Goal: Task Accomplishment & Management: Use online tool/utility

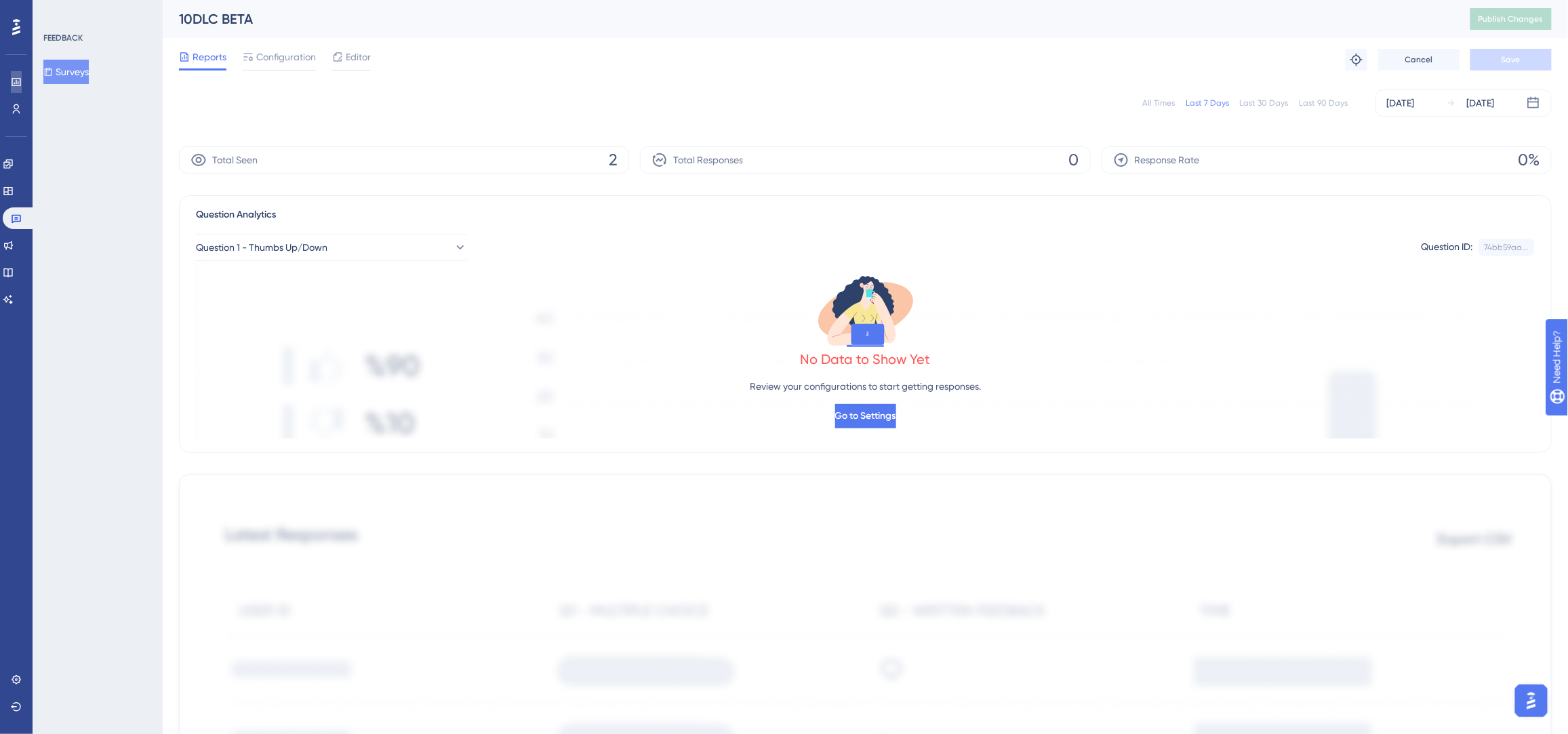
click at [16, 80] on icon at bounding box center [16, 82] width 11 height 11
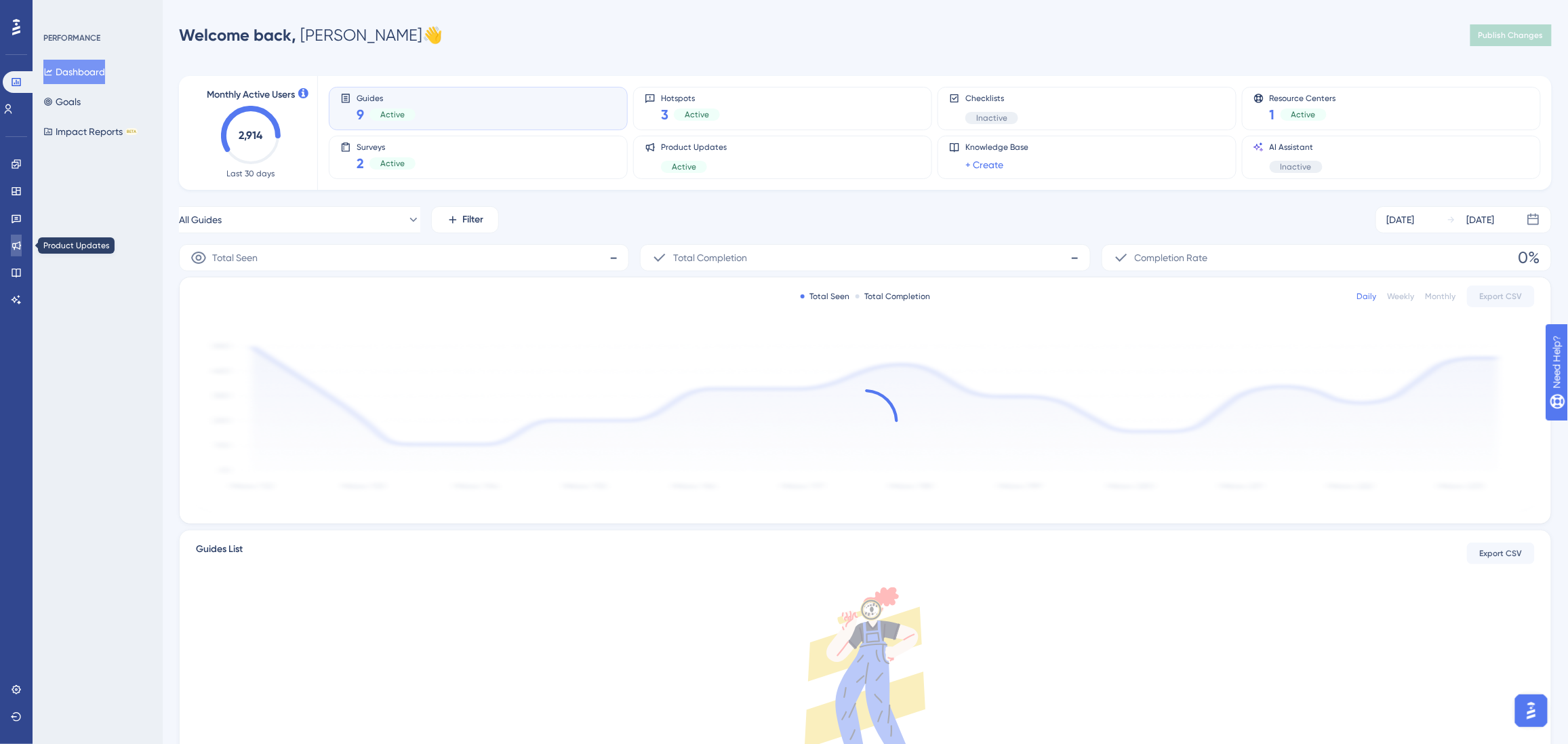
click at [14, 242] on icon at bounding box center [16, 245] width 11 height 11
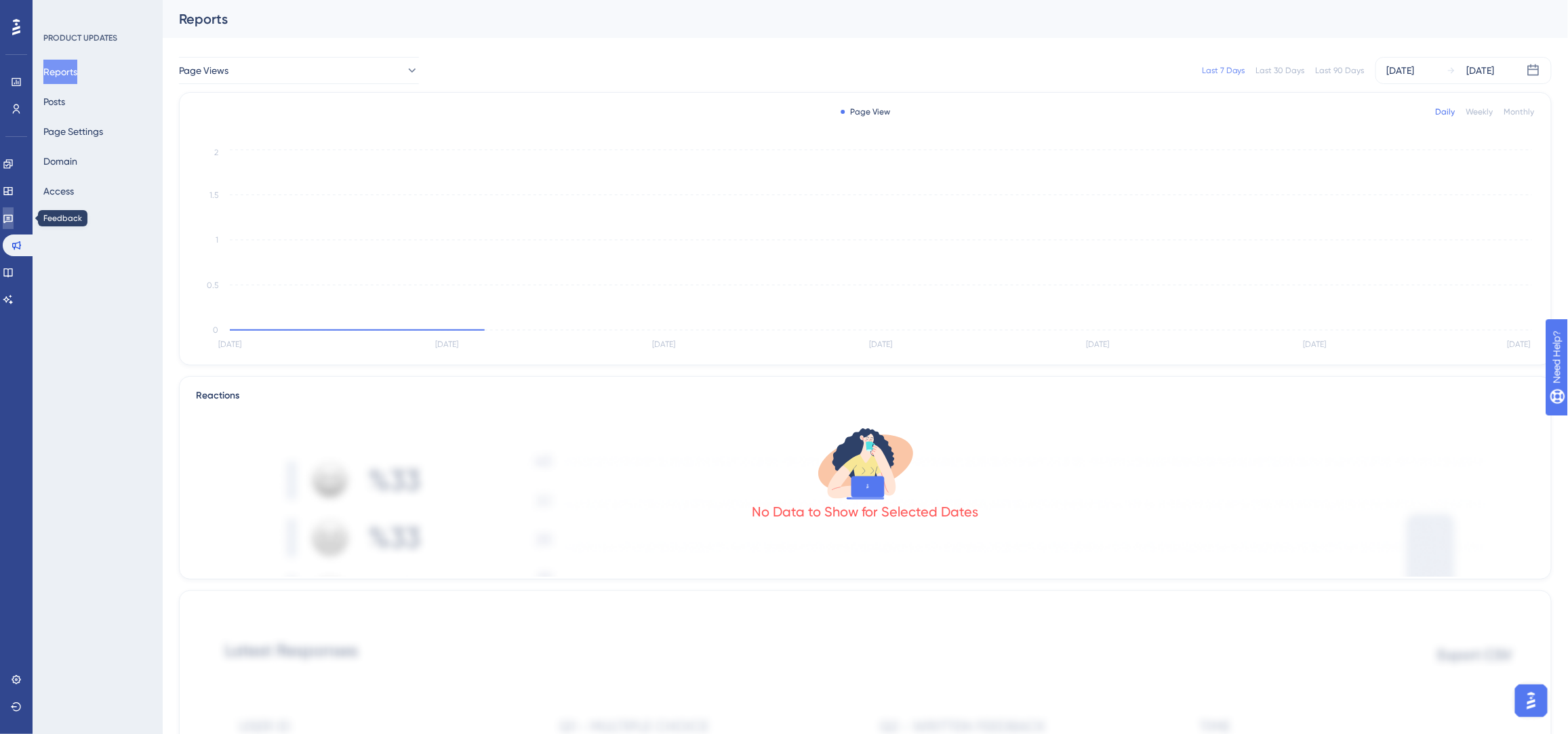
click at [14, 221] on icon at bounding box center [8, 218] width 11 height 11
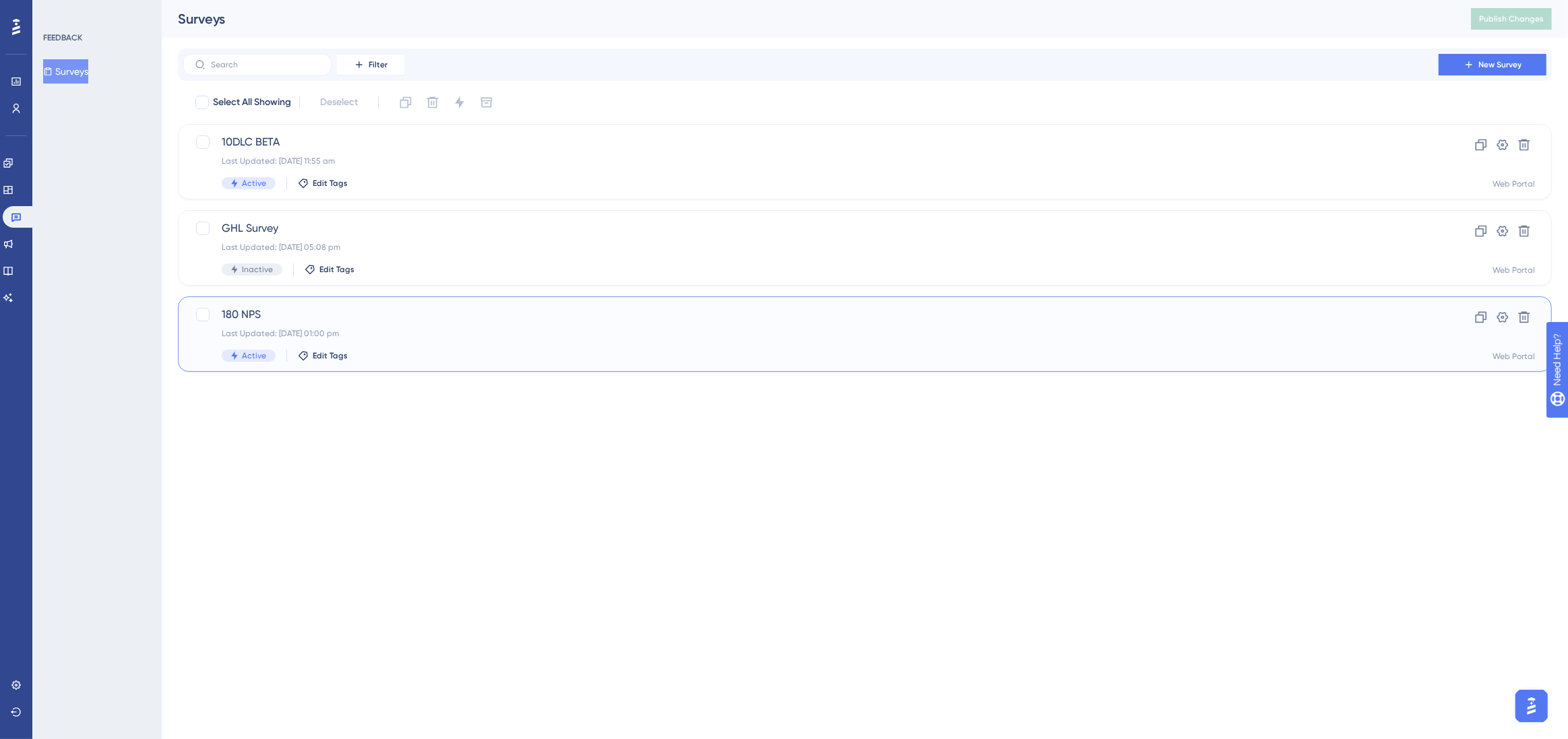
click at [482, 310] on span "180 NPS" at bounding box center [810, 314] width 1178 height 16
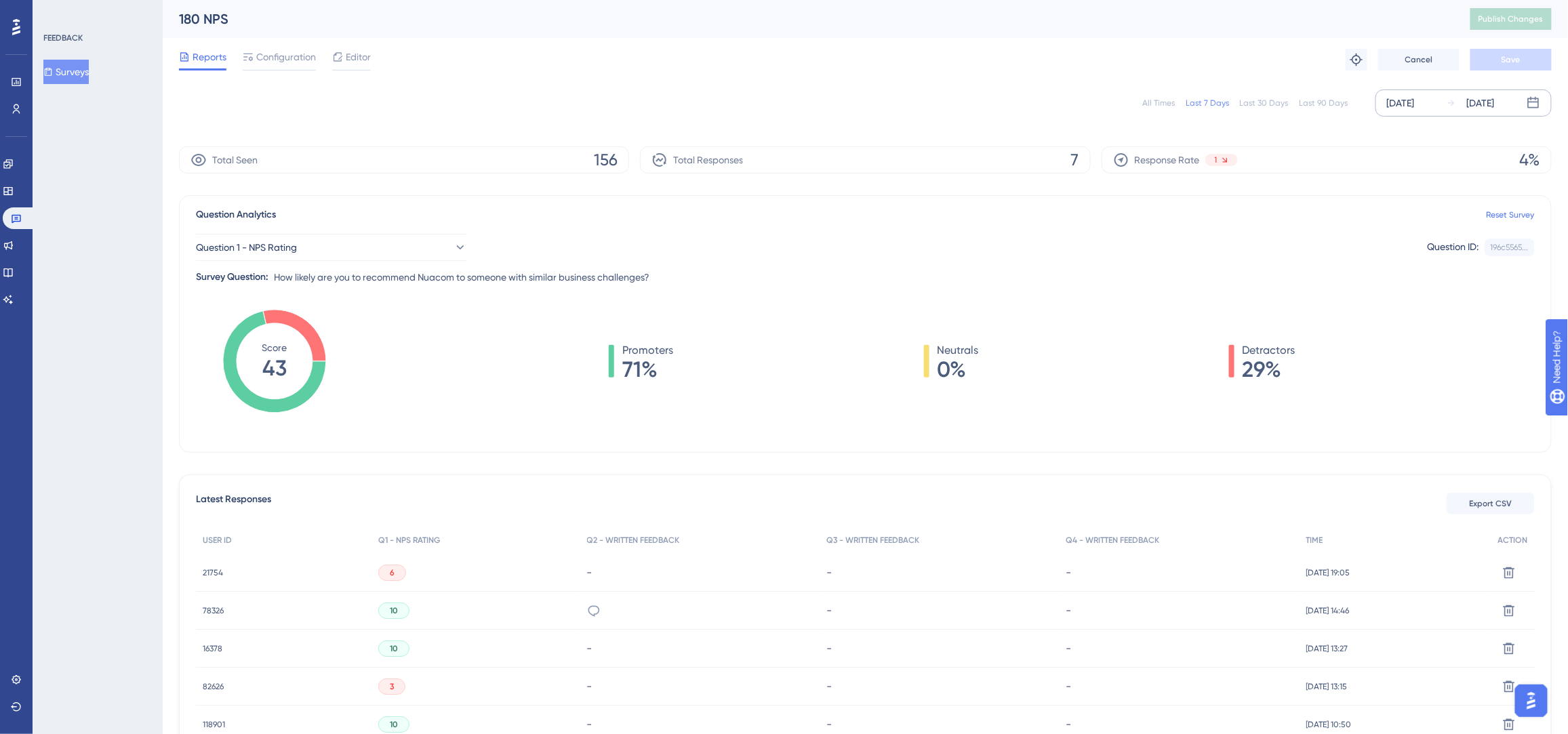
click at [1415, 99] on div "[DATE]" at bounding box center [1401, 103] width 28 height 16
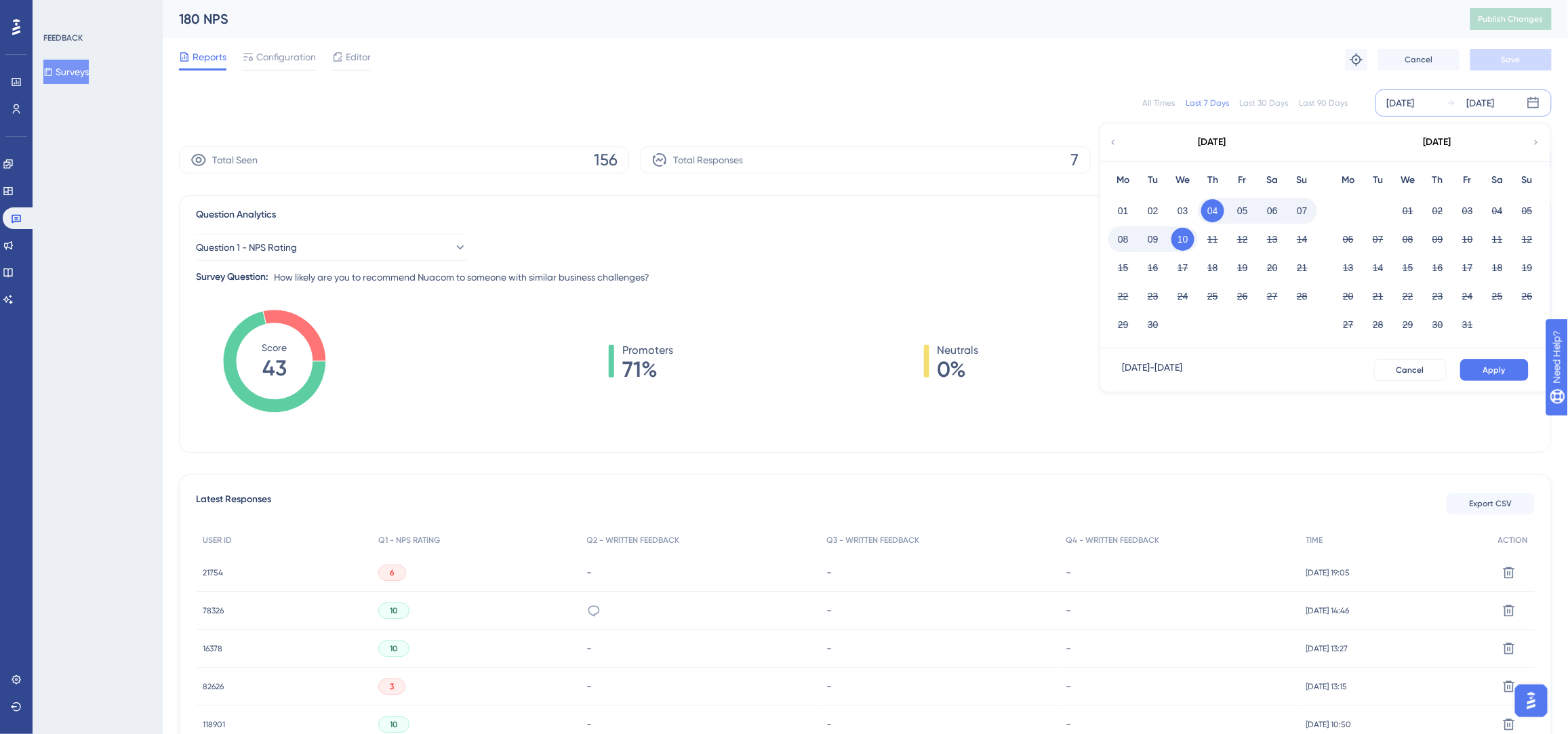
click at [1109, 145] on icon at bounding box center [1113, 143] width 9 height 12
click at [1463, 209] on button "01" at bounding box center [1468, 210] width 23 height 23
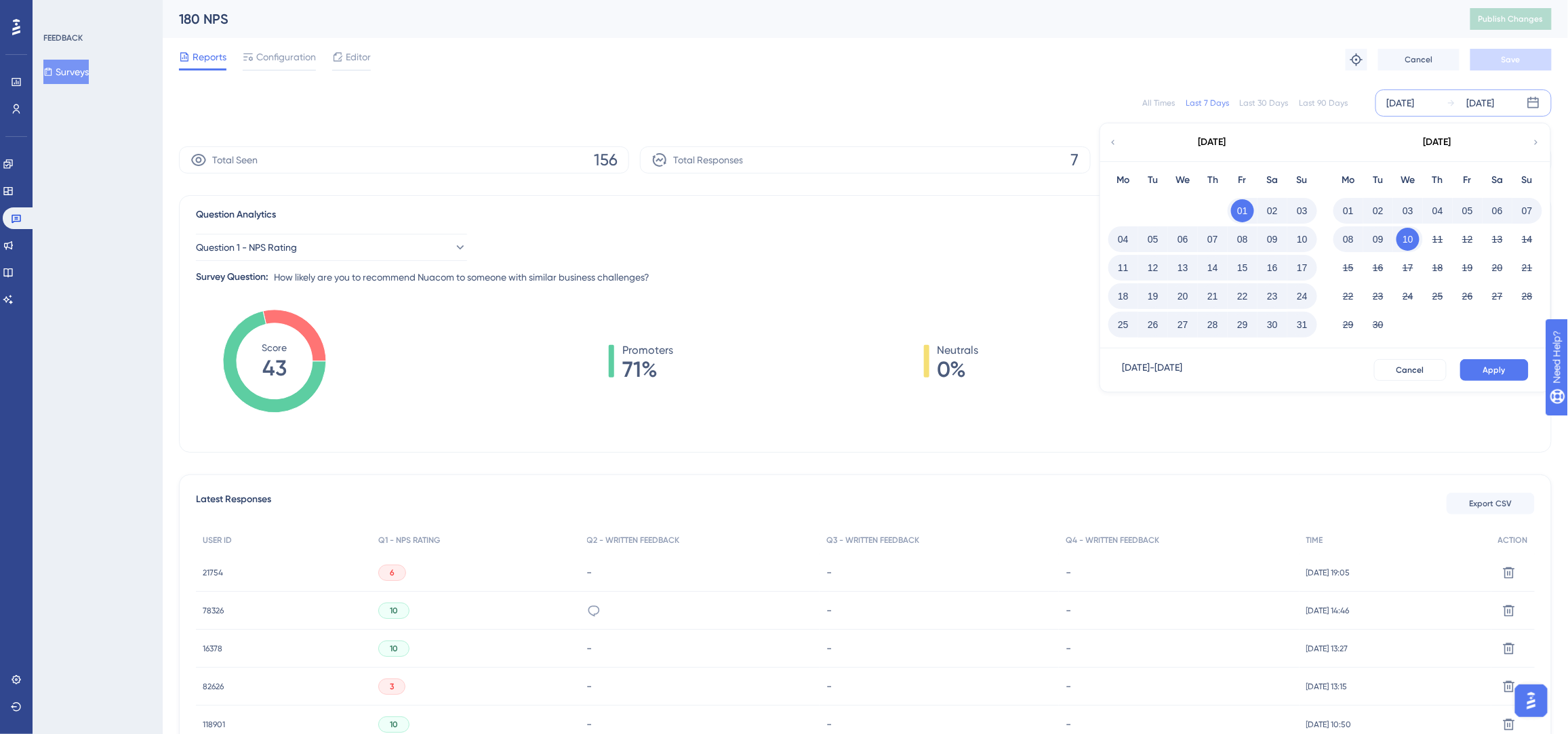
click at [1307, 326] on button "31" at bounding box center [1303, 325] width 23 height 23
click at [1475, 360] on button "Apply" at bounding box center [1494, 370] width 69 height 22
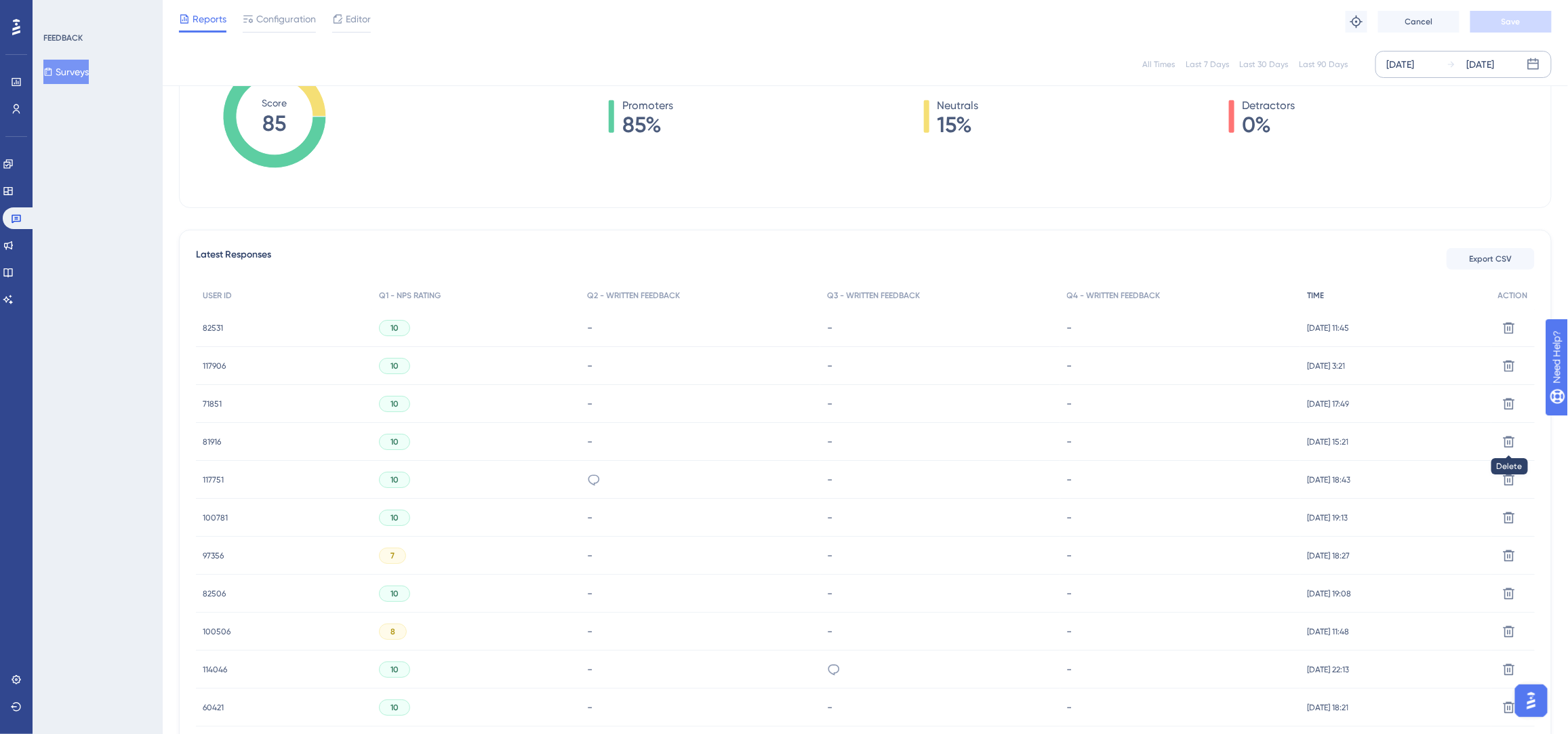
scroll to position [131, 0]
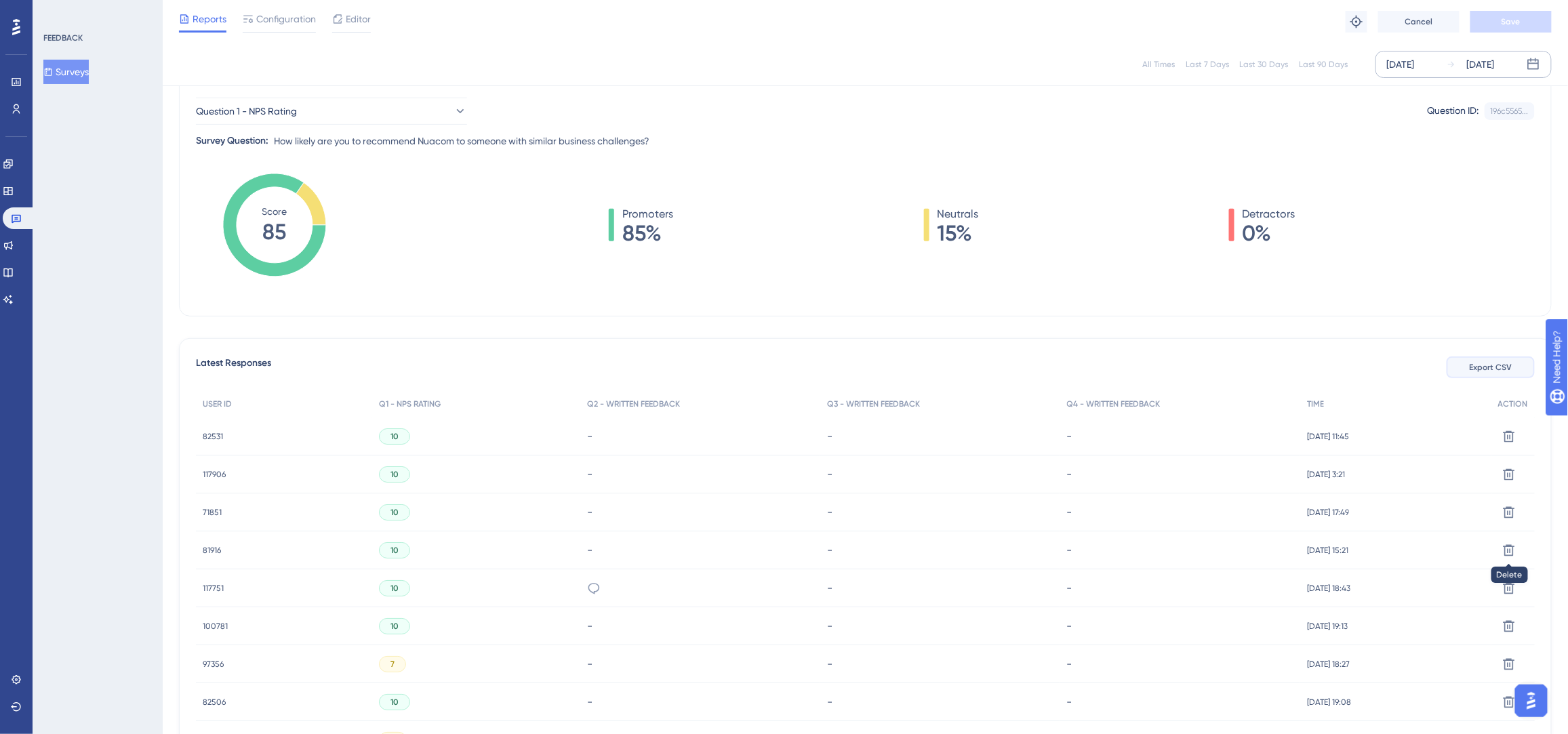
click at [1516, 361] on button "Export CSV" at bounding box center [1491, 367] width 88 height 22
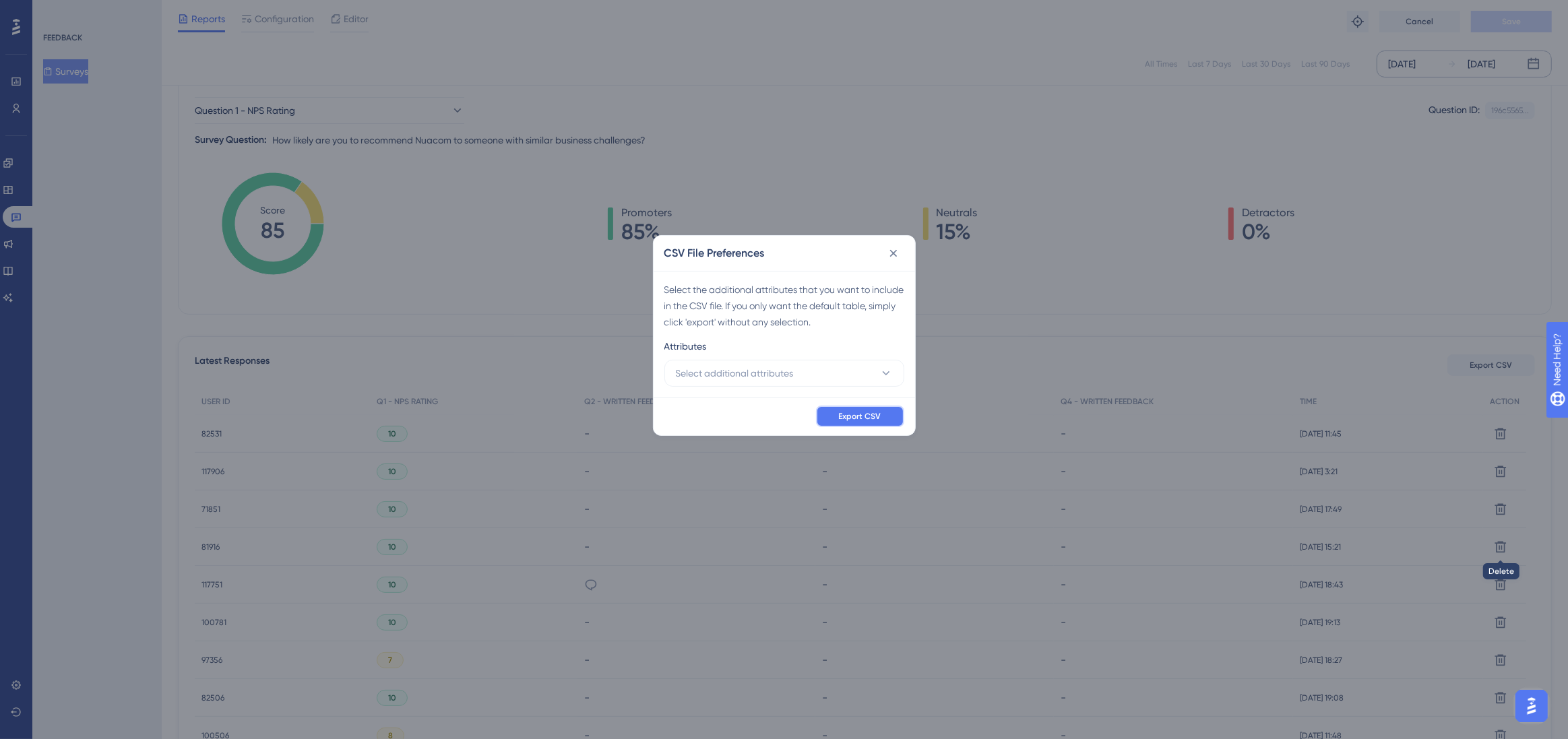
click at [846, 417] on span "Export CSV" at bounding box center [860, 416] width 42 height 11
